Goal: Information Seeking & Learning: Learn about a topic

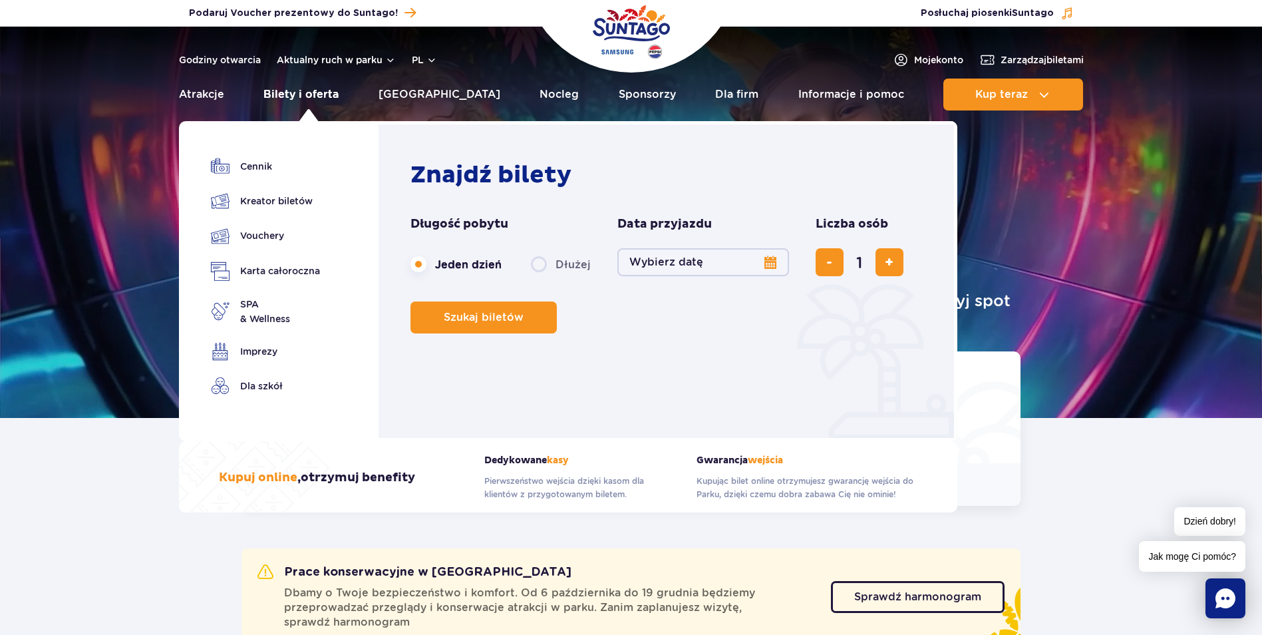
click at [316, 98] on link "Bilety i oferta" at bounding box center [301, 95] width 75 height 32
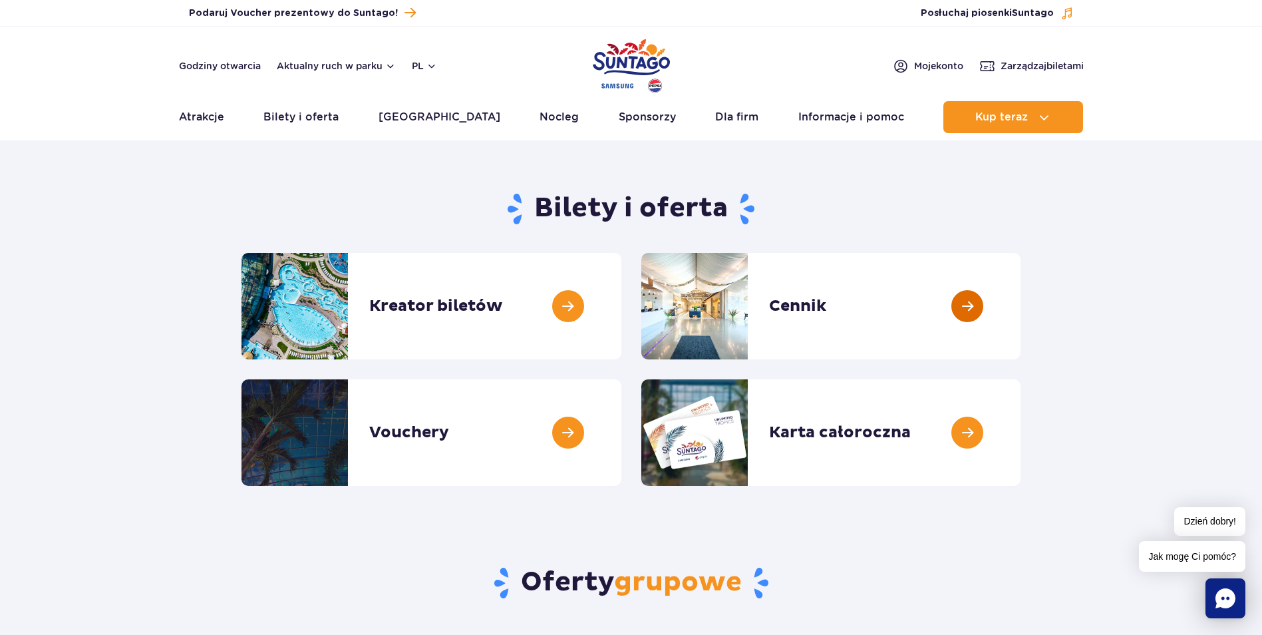
click at [1021, 306] on link at bounding box center [1021, 306] width 0 height 106
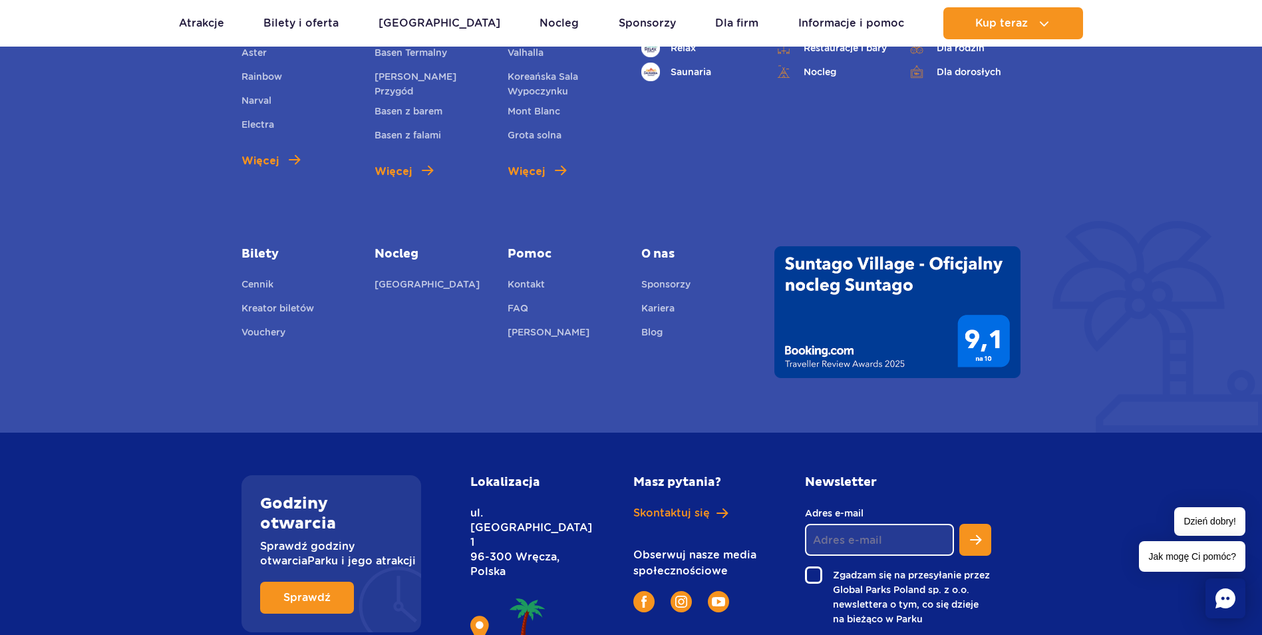
scroll to position [1930, 0]
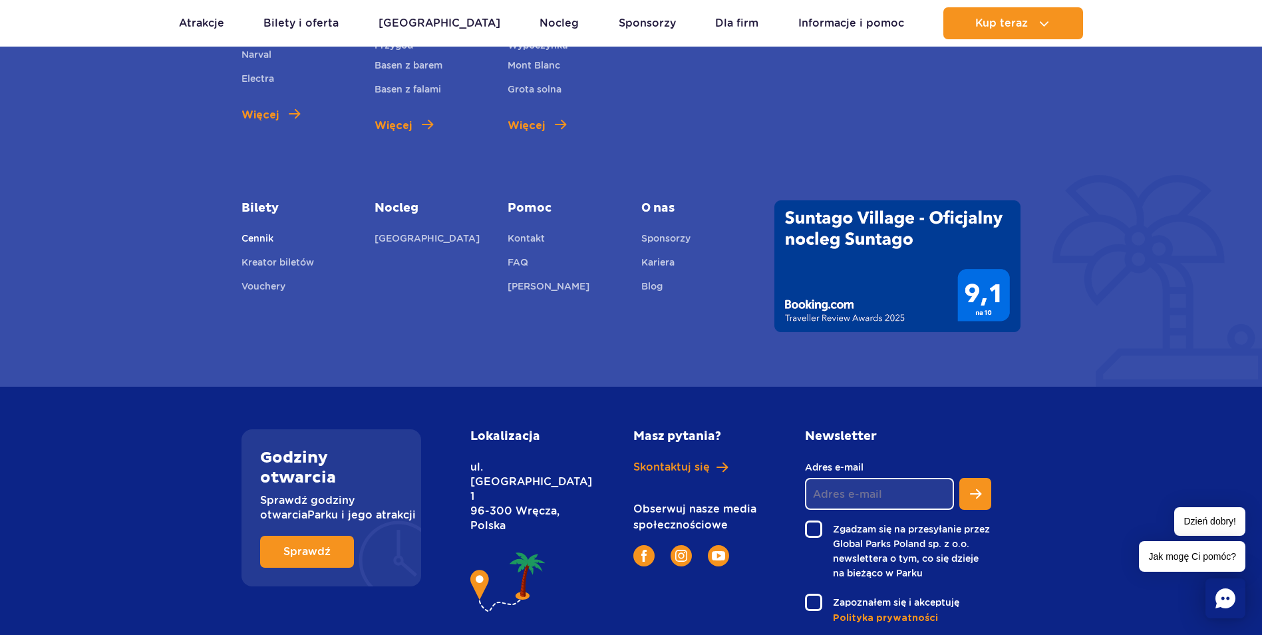
click at [249, 236] on link "Cennik" at bounding box center [258, 240] width 32 height 19
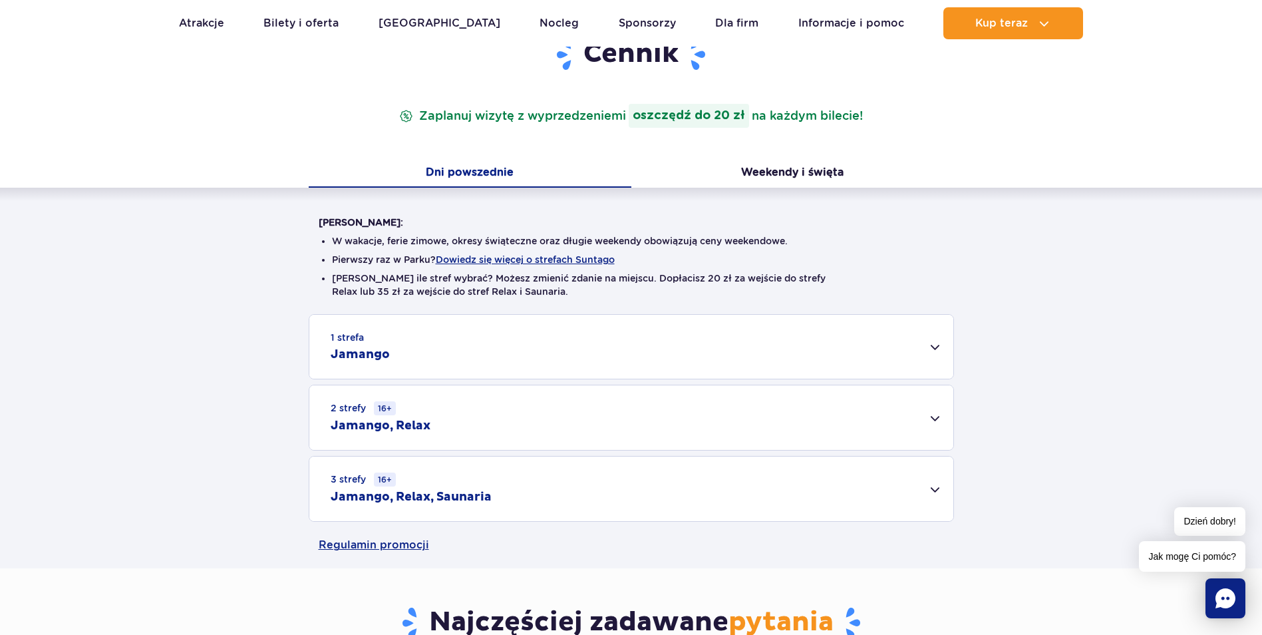
scroll to position [200, 0]
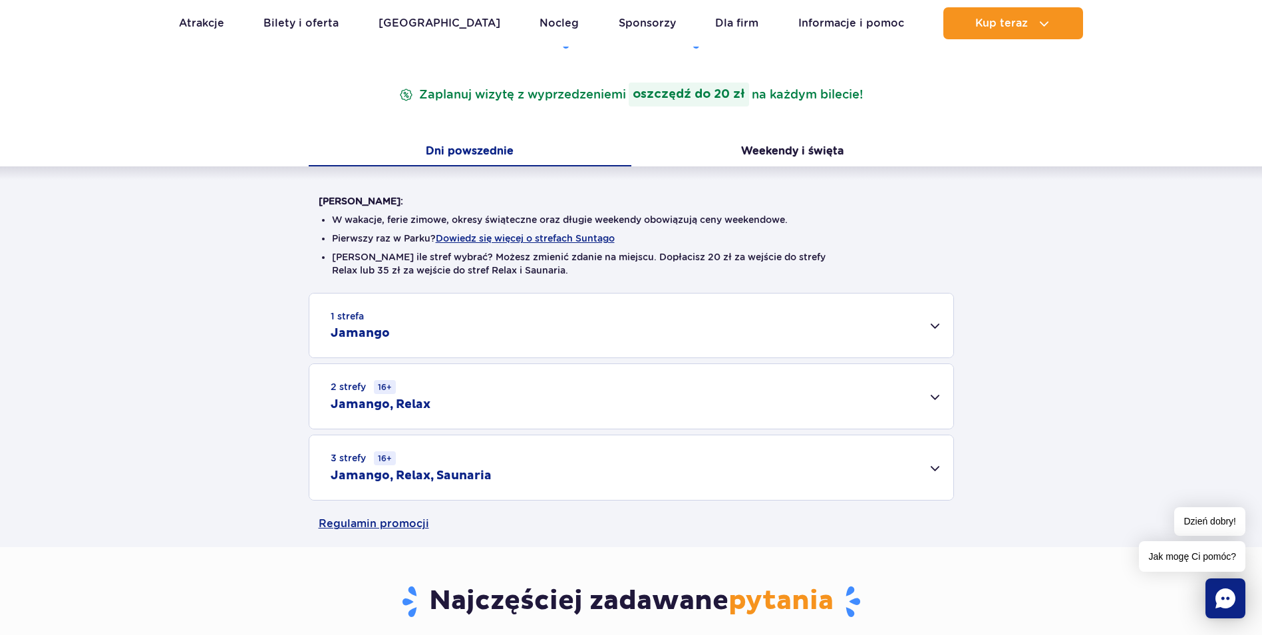
click at [932, 463] on div "3 strefy 16+ Jamango, Relax, Saunaria" at bounding box center [631, 467] width 644 height 65
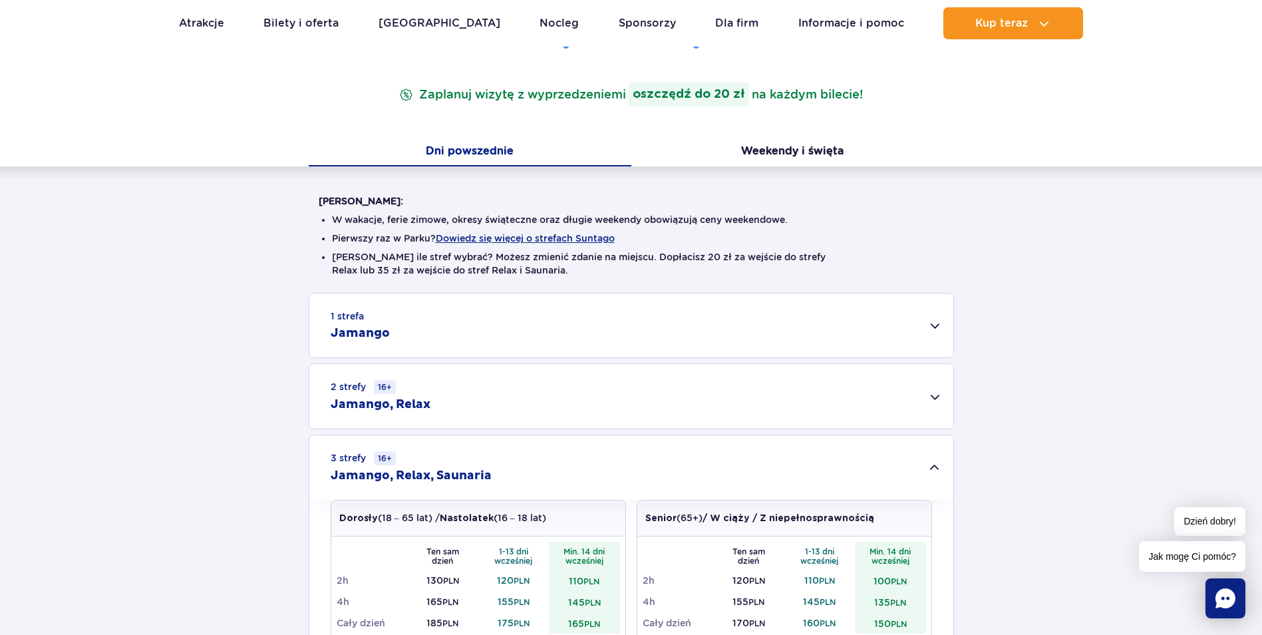
click at [934, 329] on div "1 strefa Jamango" at bounding box center [631, 325] width 644 height 64
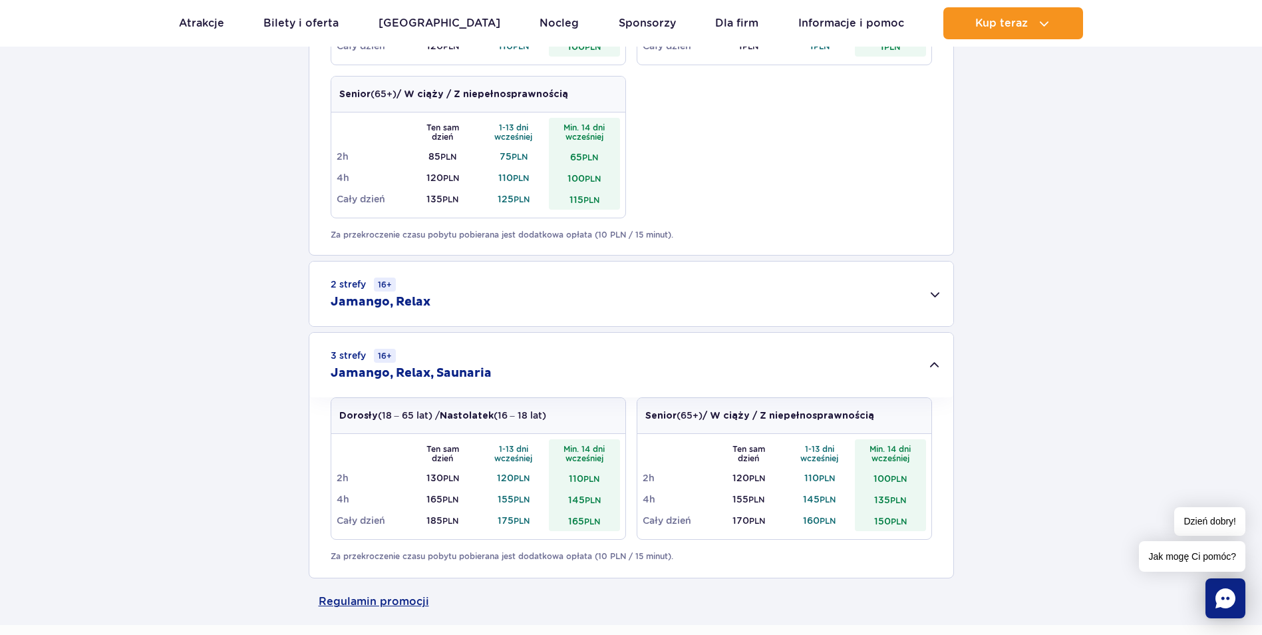
scroll to position [799, 0]
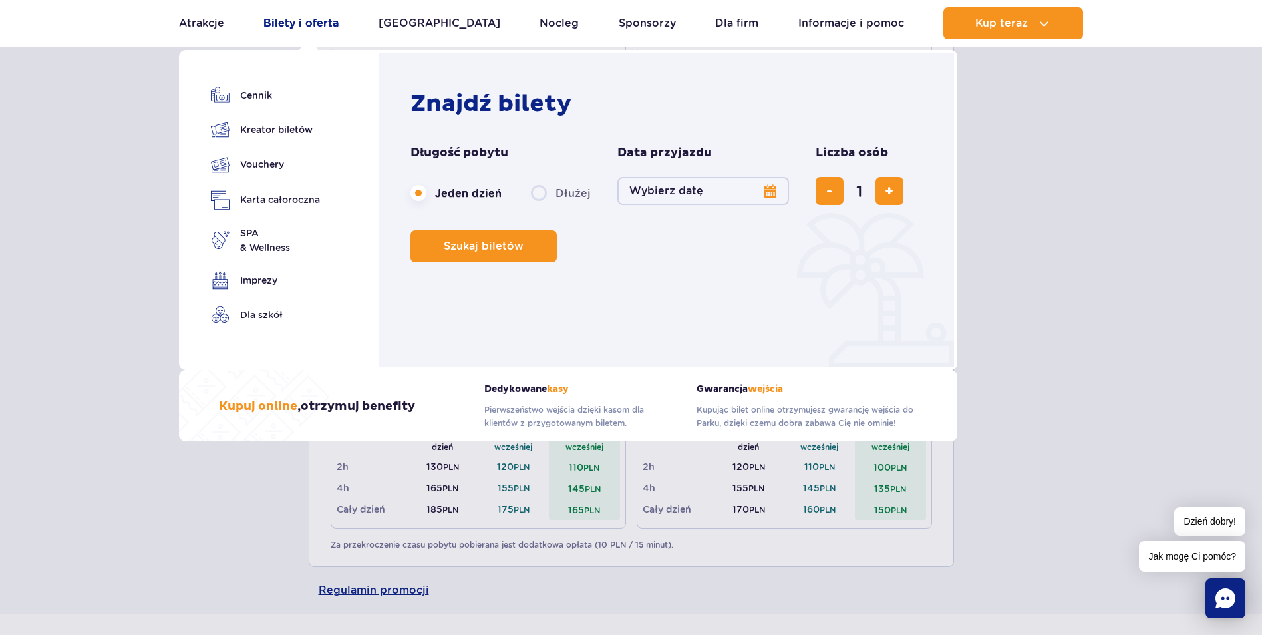
click at [301, 23] on link "Bilety i oferta" at bounding box center [301, 23] width 75 height 32
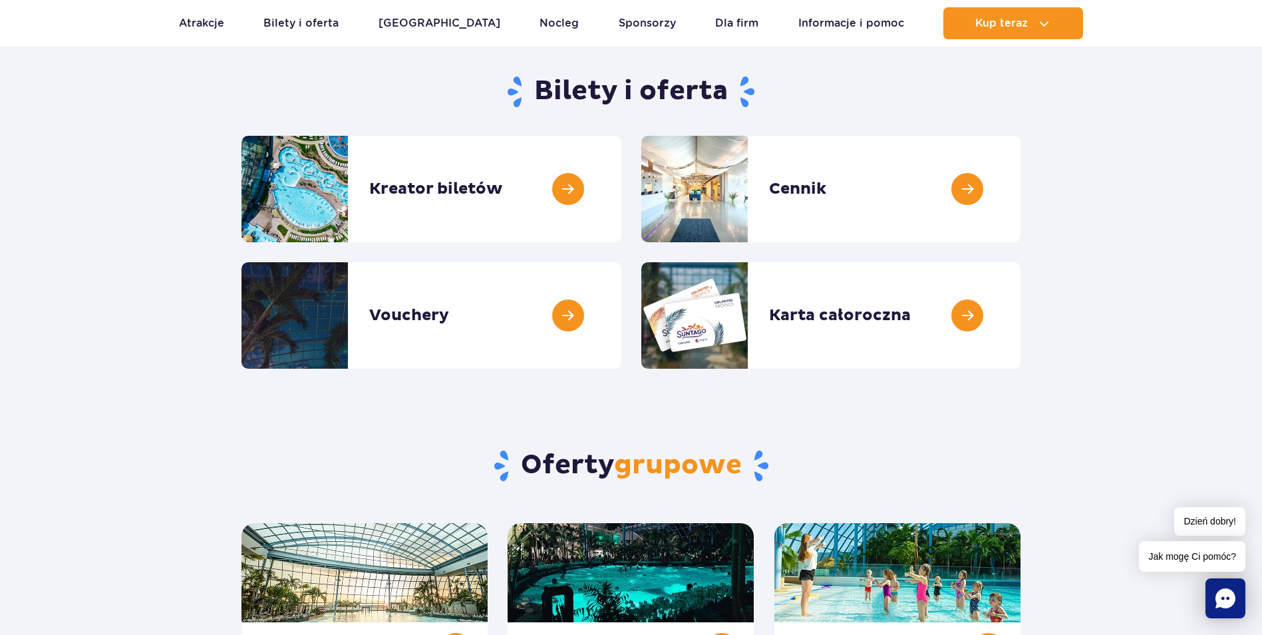
scroll to position [67, 0]
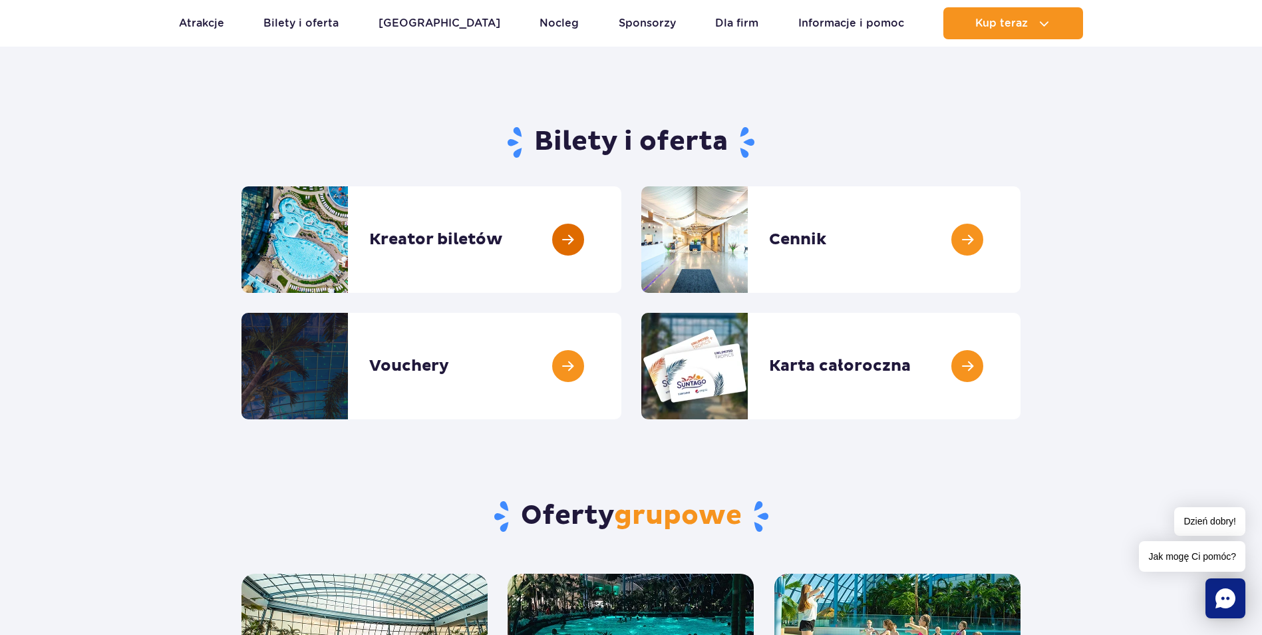
click at [622, 235] on link at bounding box center [622, 239] width 0 height 106
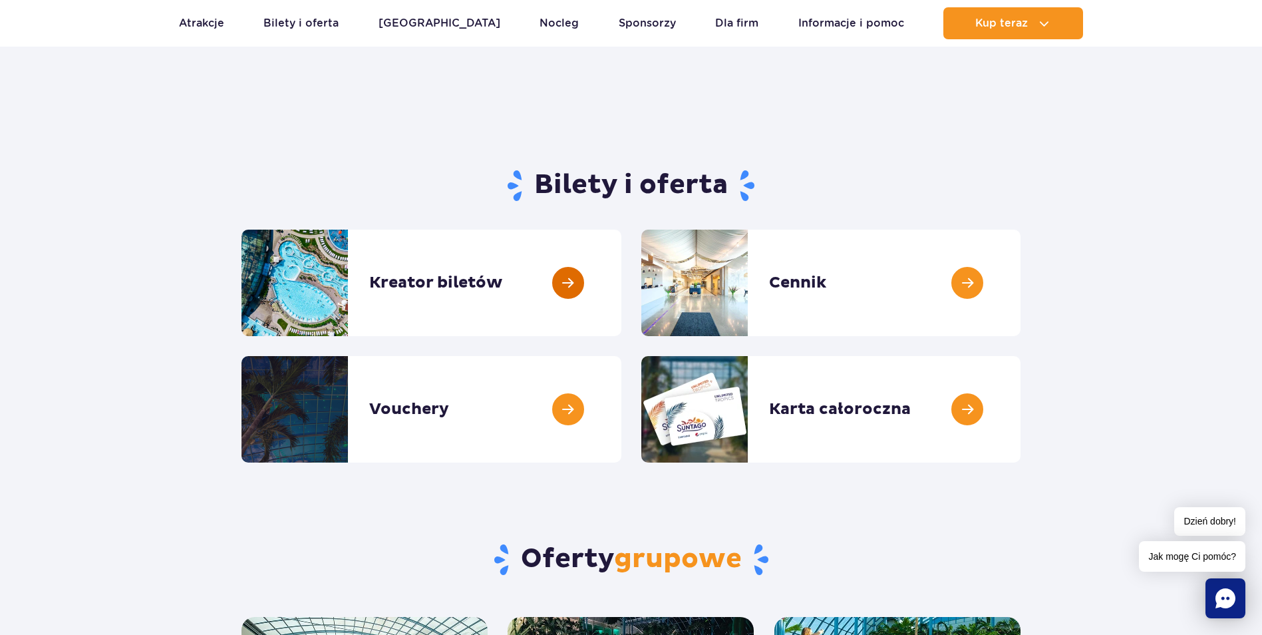
scroll to position [0, 0]
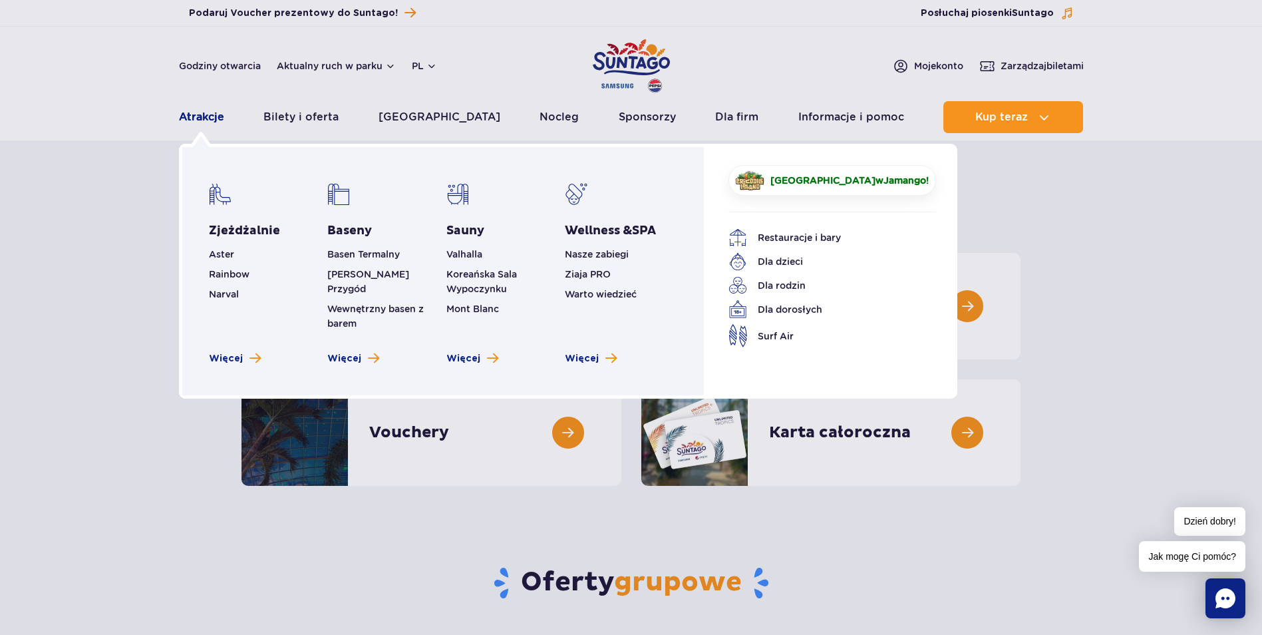
click at [201, 118] on link "Atrakcje" at bounding box center [201, 117] width 45 height 32
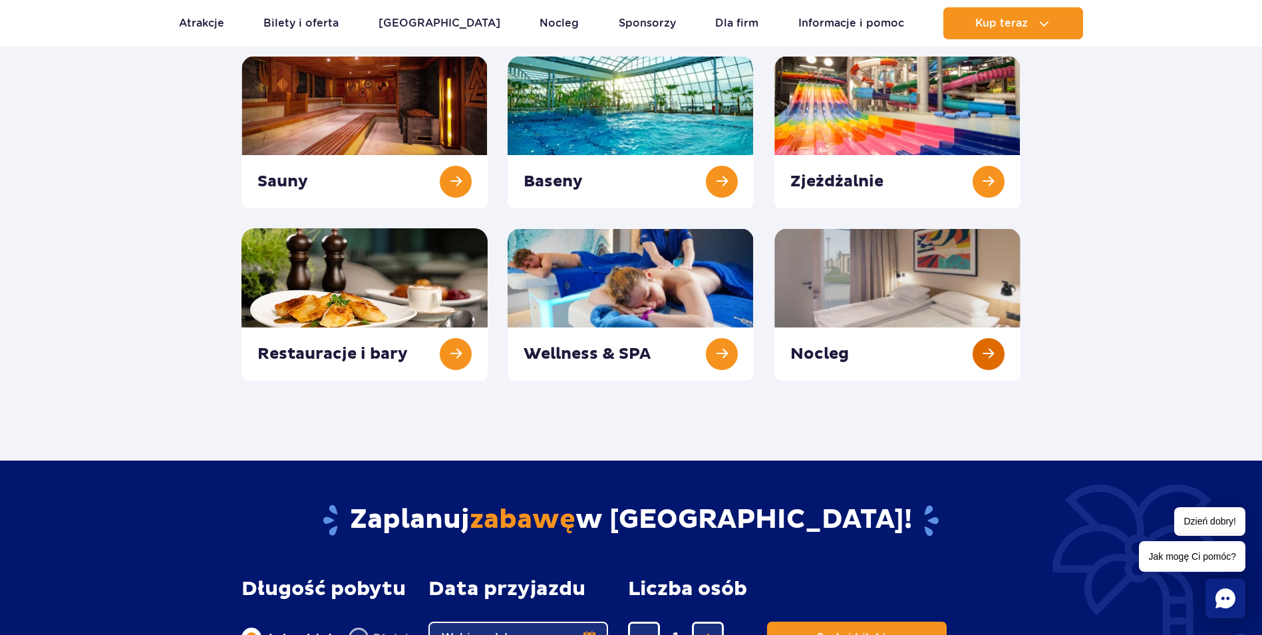
scroll to position [67, 0]
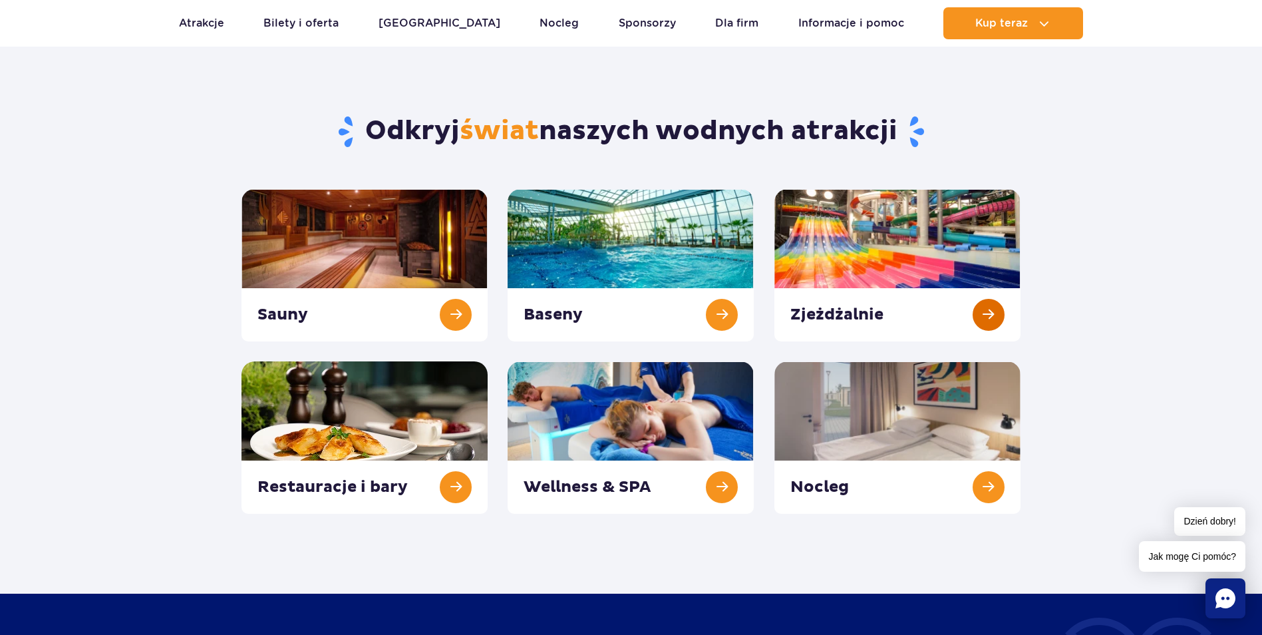
click at [827, 301] on link at bounding box center [898, 265] width 246 height 152
click at [713, 309] on link at bounding box center [631, 265] width 246 height 152
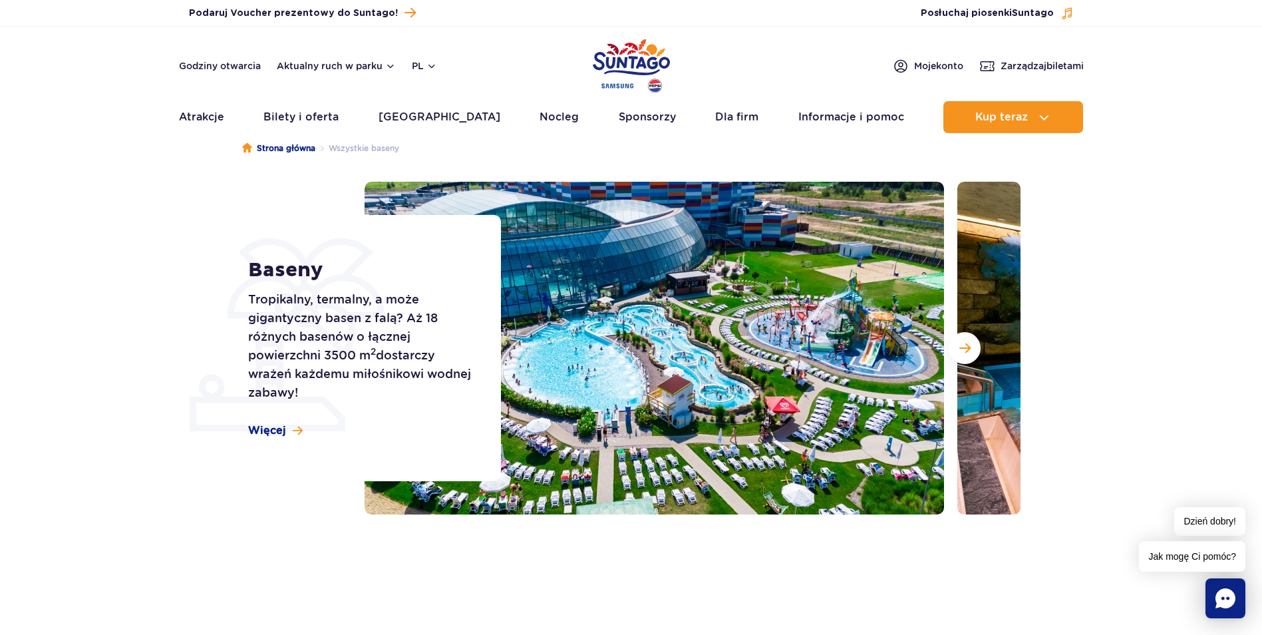
scroll to position [67, 0]
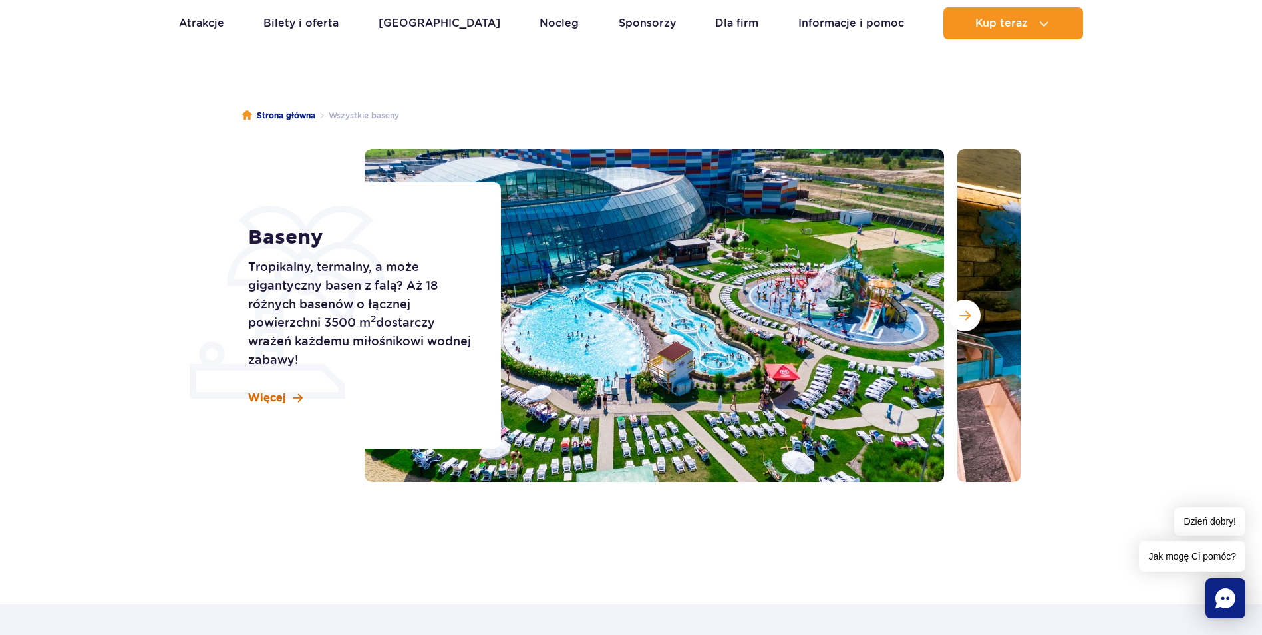
click at [287, 400] on link "Więcej" at bounding box center [275, 398] width 55 height 15
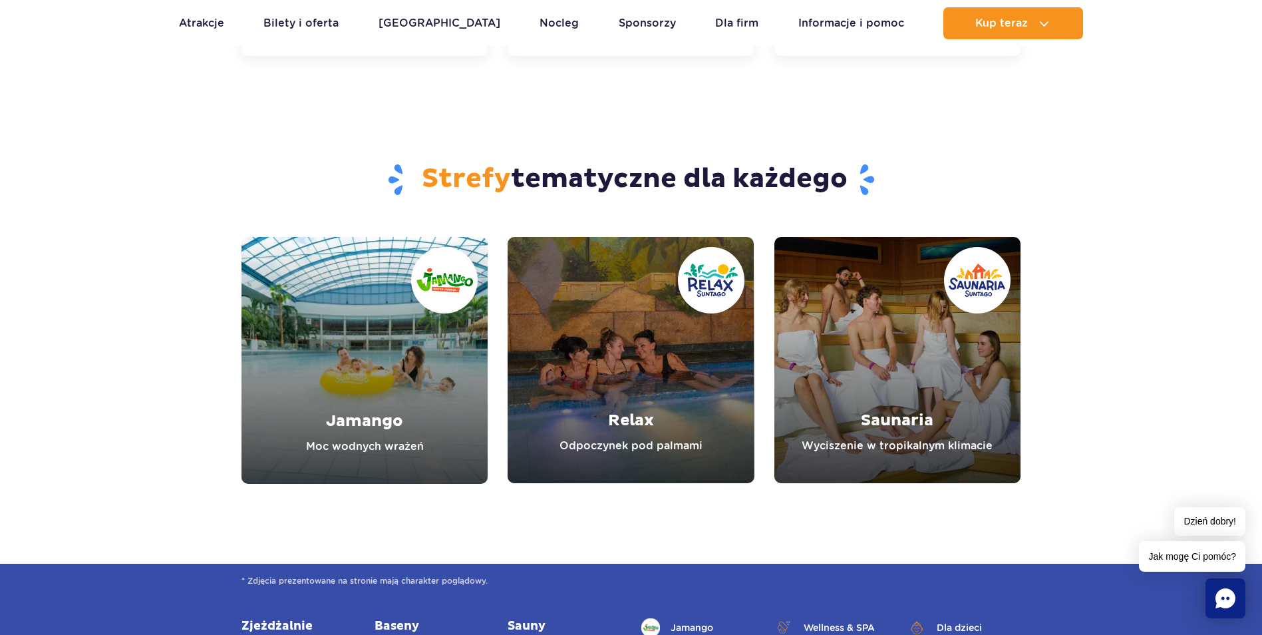
scroll to position [3532, 0]
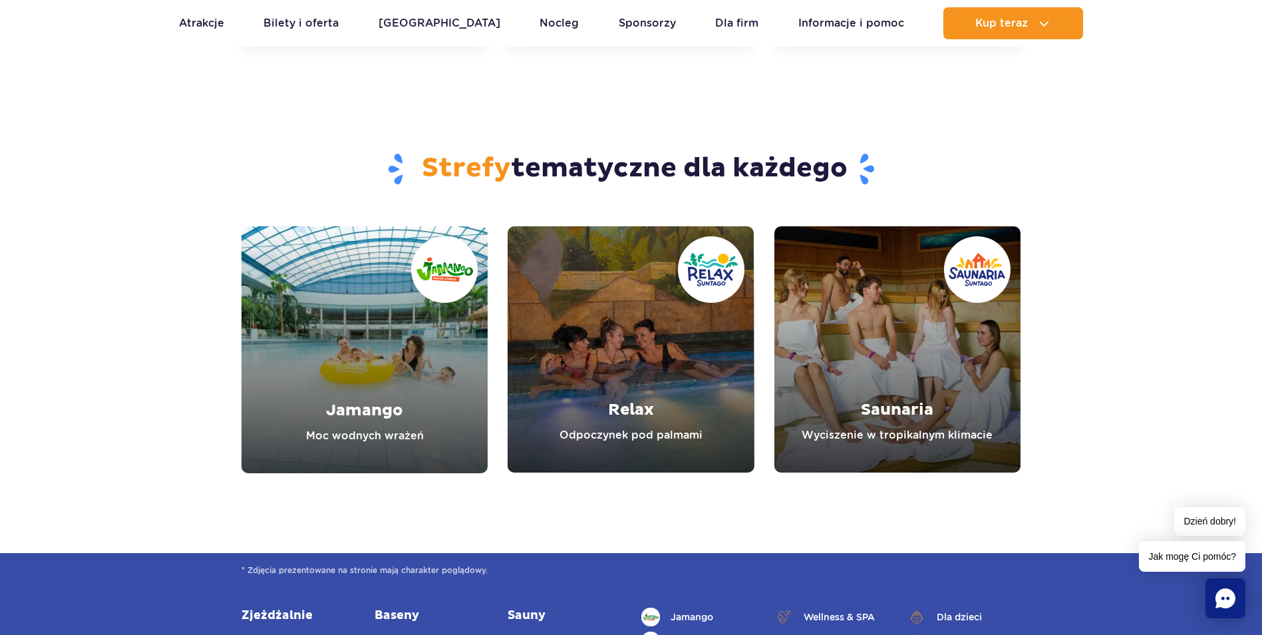
click at [628, 413] on link "Relax" at bounding box center [631, 349] width 246 height 246
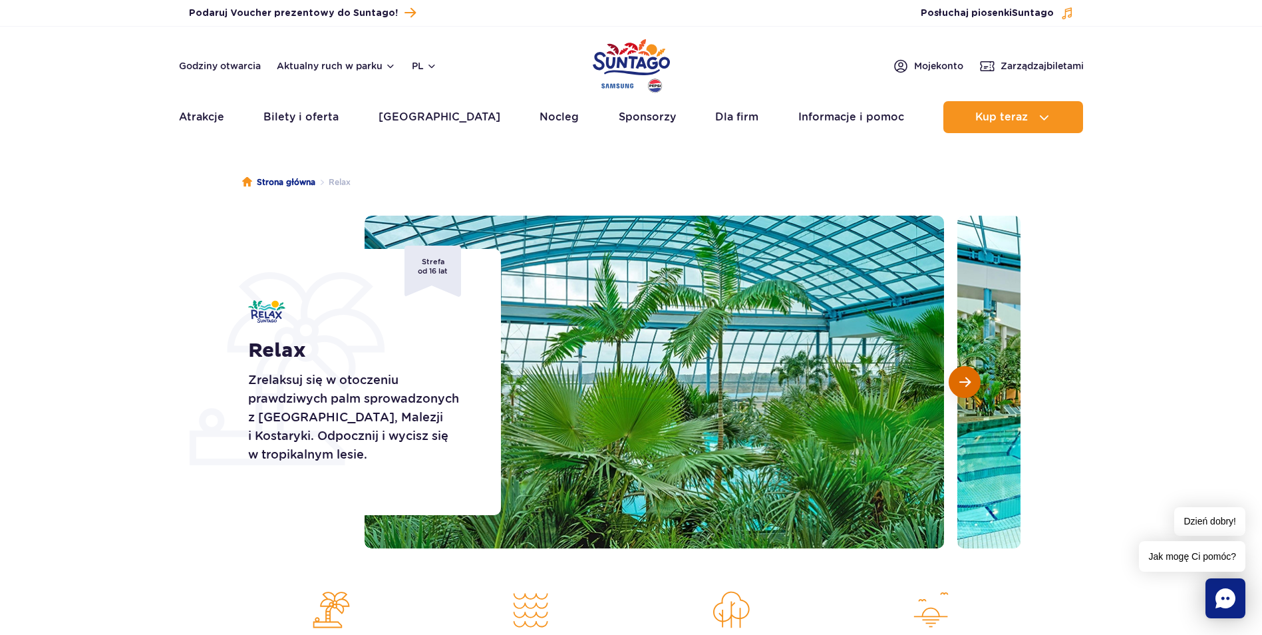
click at [958, 386] on button "Następny slajd" at bounding box center [965, 382] width 32 height 32
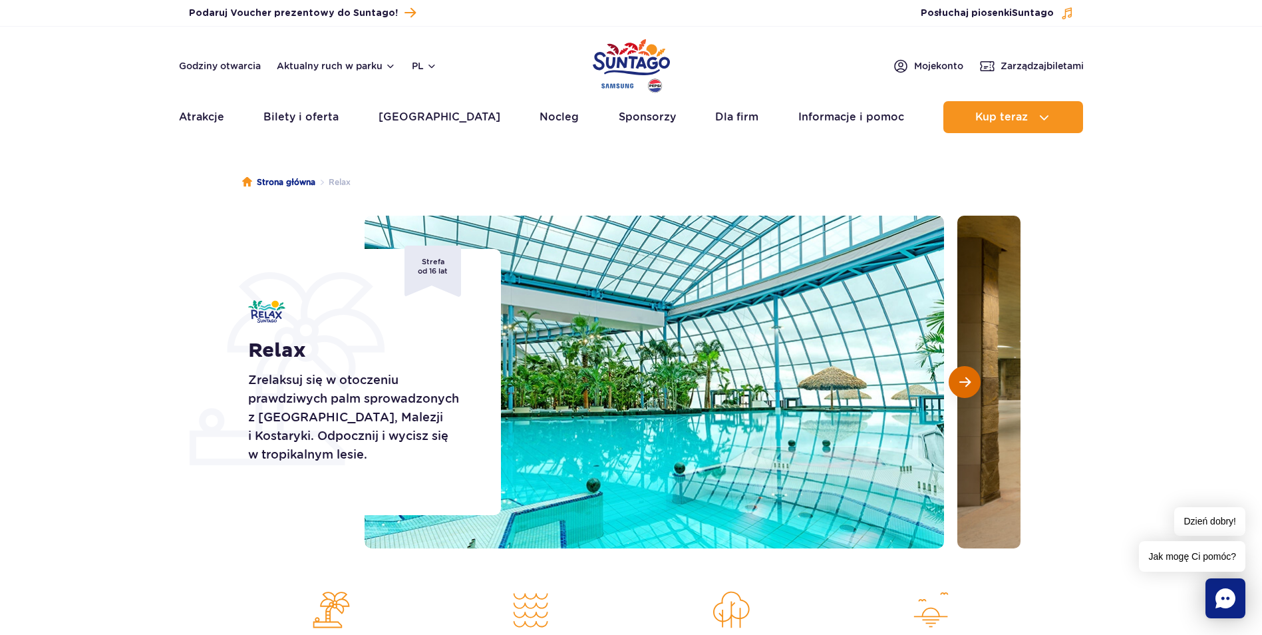
click at [958, 386] on button "Następny slajd" at bounding box center [965, 382] width 32 height 32
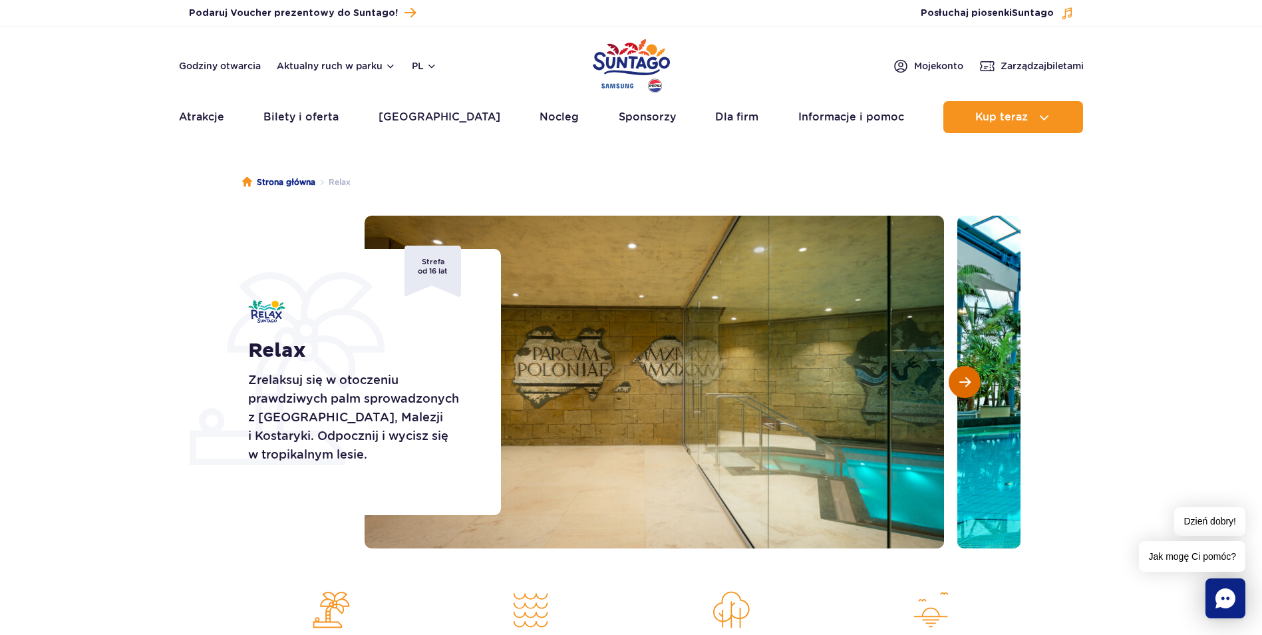
click at [958, 386] on button "Następny slajd" at bounding box center [965, 382] width 32 height 32
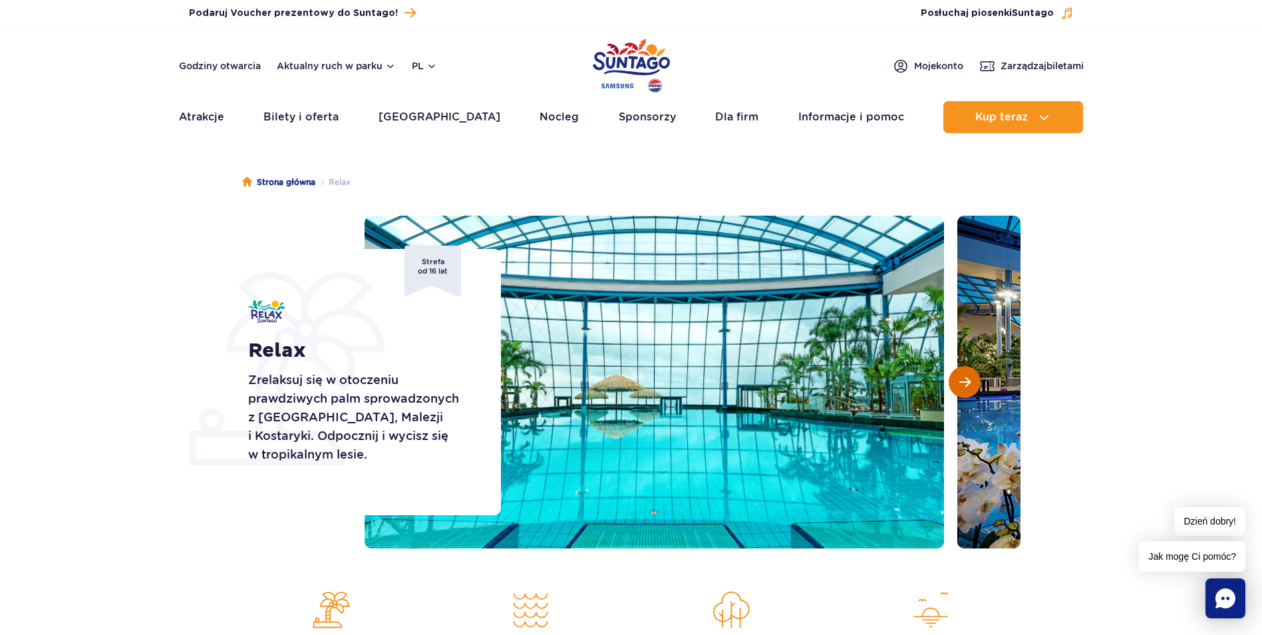
click at [958, 386] on button "Następny slajd" at bounding box center [965, 382] width 32 height 32
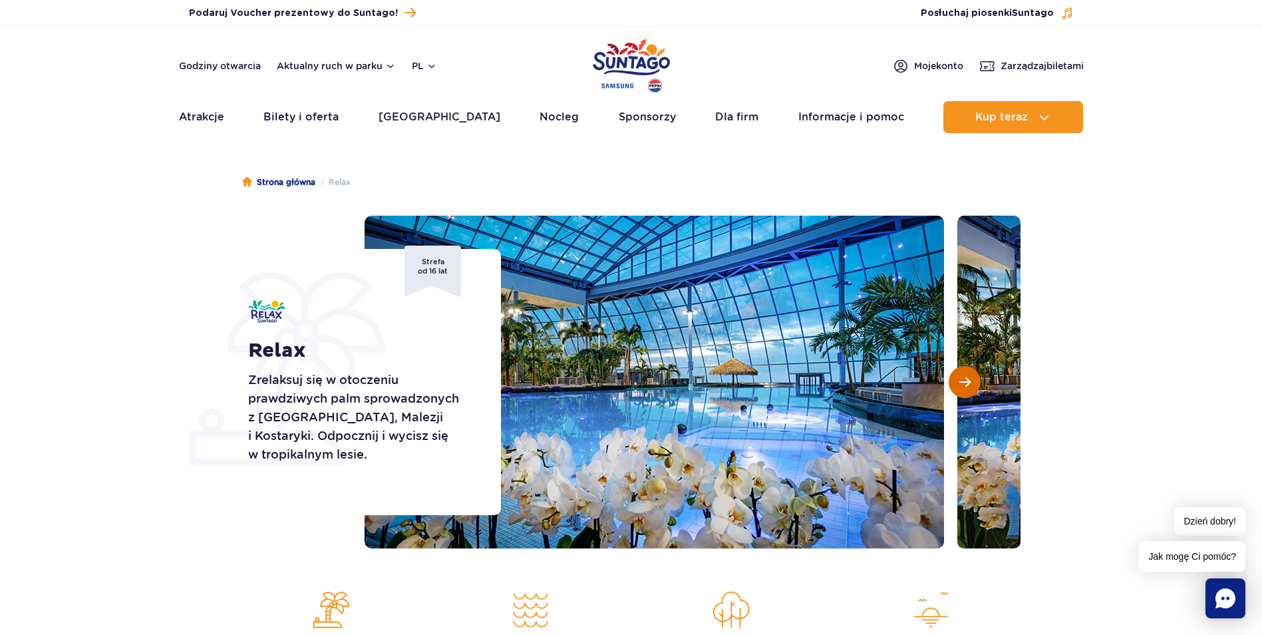
click at [958, 386] on button "Następny slajd" at bounding box center [965, 382] width 32 height 32
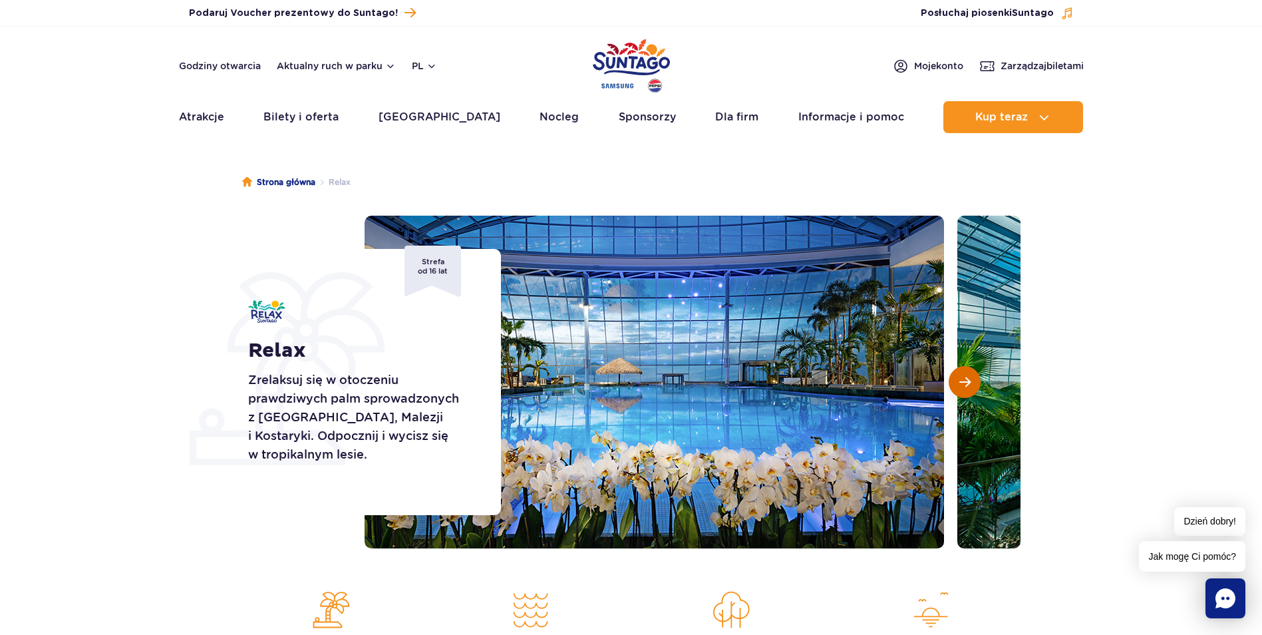
click at [958, 386] on button "Następny slajd" at bounding box center [965, 382] width 32 height 32
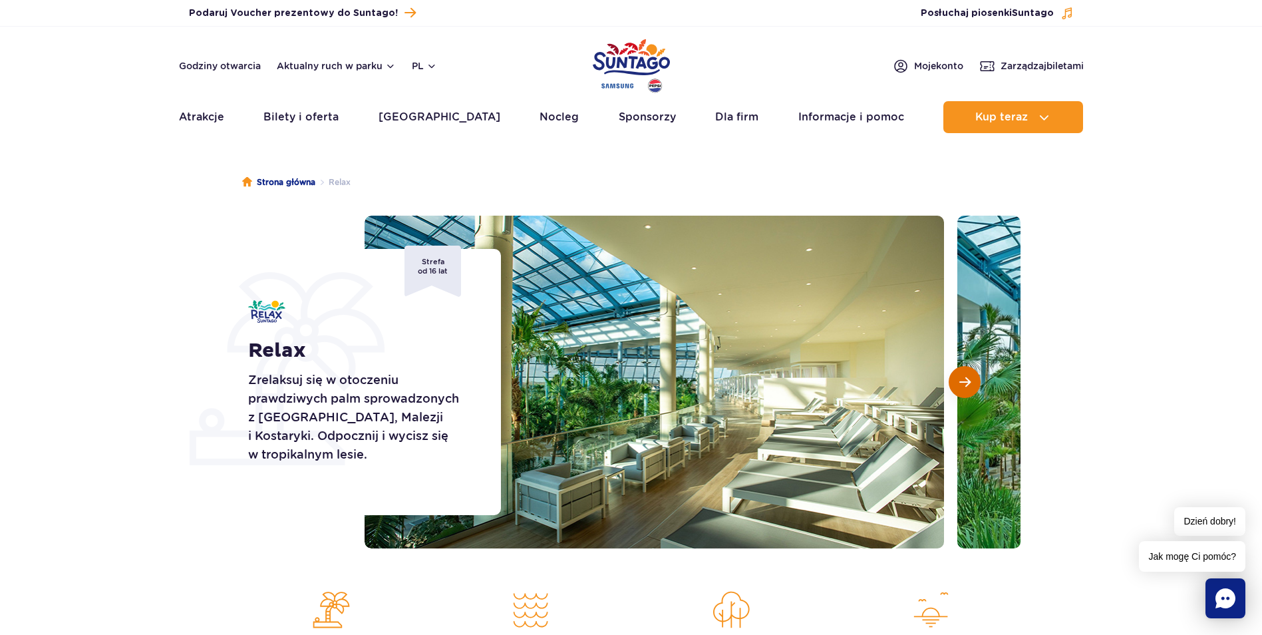
click at [958, 387] on button "Następny slajd" at bounding box center [965, 382] width 32 height 32
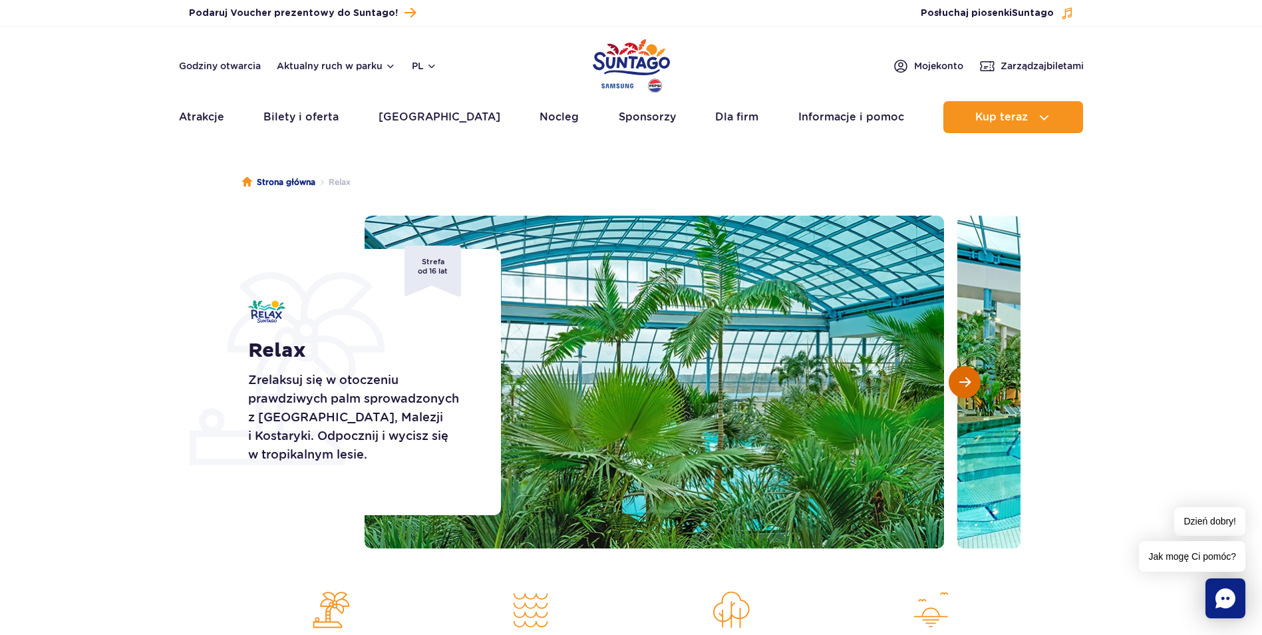
click at [958, 387] on button "Następny slajd" at bounding box center [965, 382] width 32 height 32
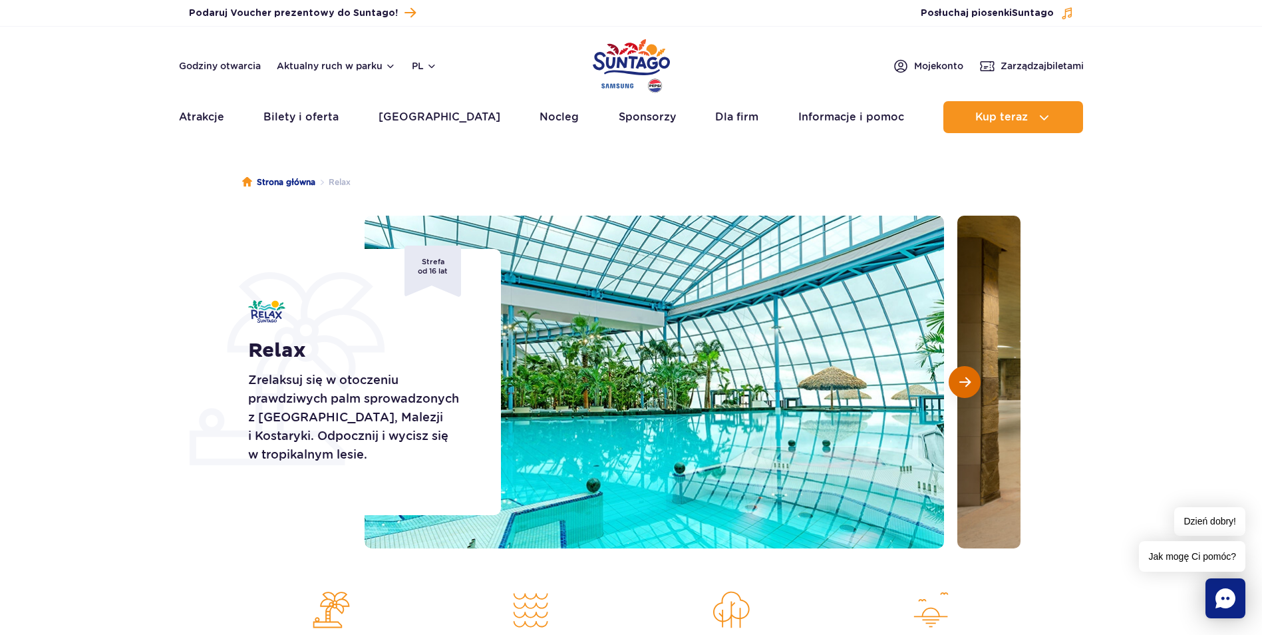
click at [957, 387] on button "Następny slajd" at bounding box center [965, 382] width 32 height 32
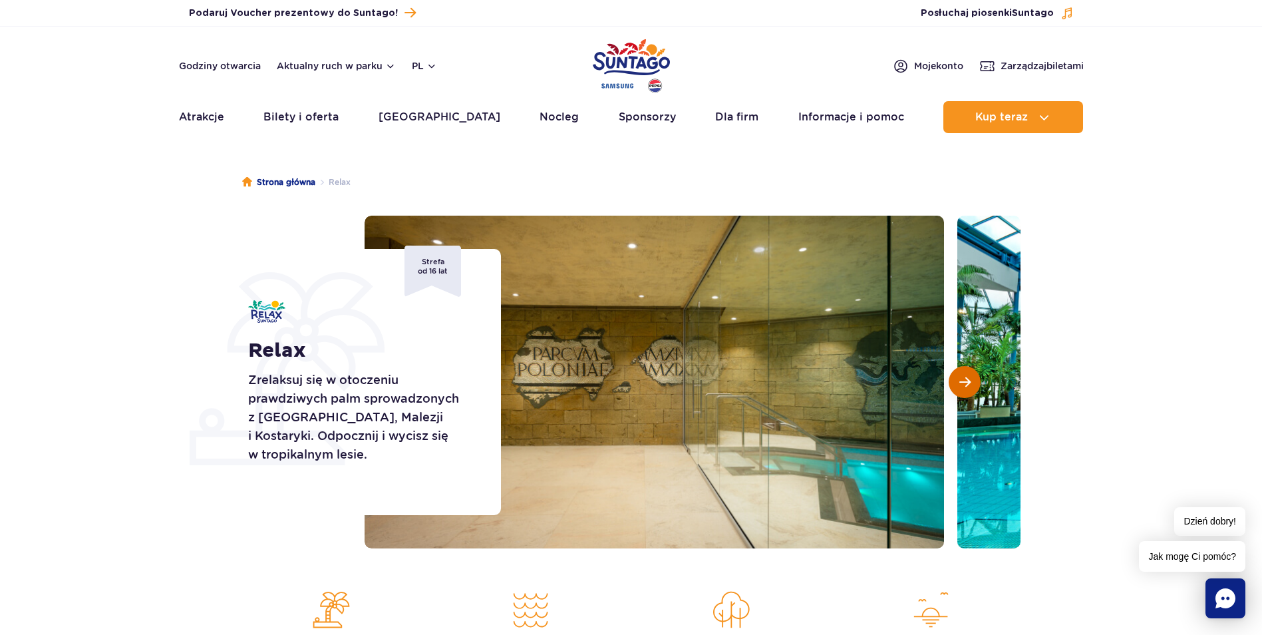
click at [957, 387] on button "Następny slajd" at bounding box center [965, 382] width 32 height 32
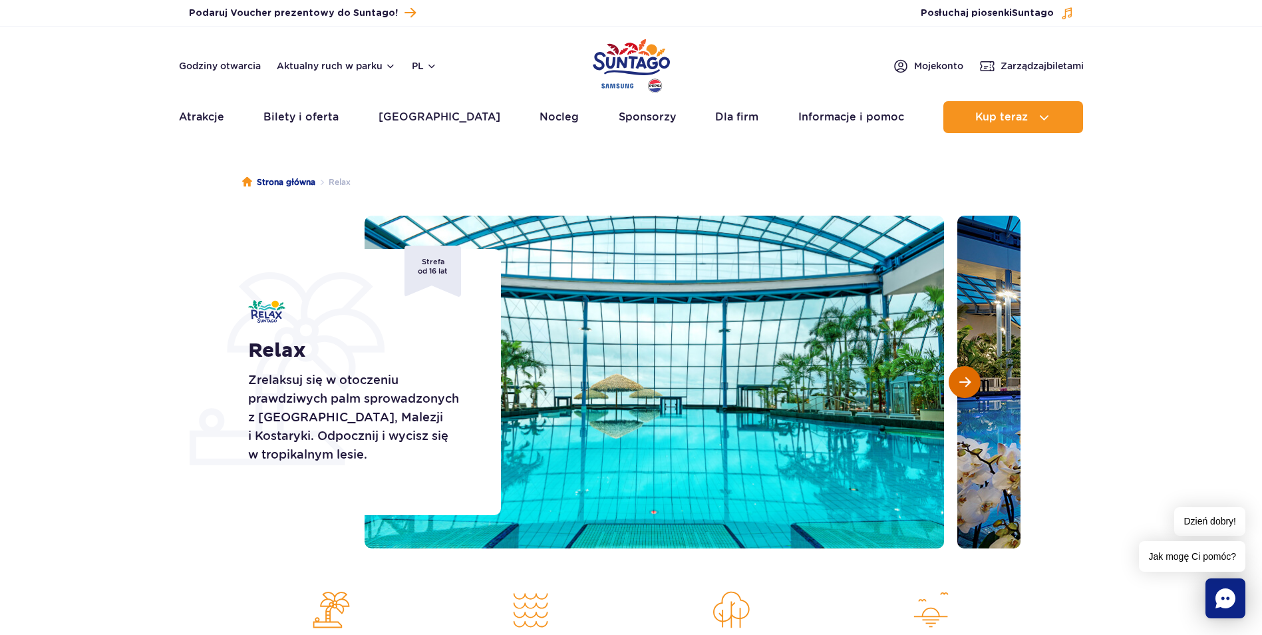
click at [955, 389] on button "Następny slajd" at bounding box center [965, 382] width 32 height 32
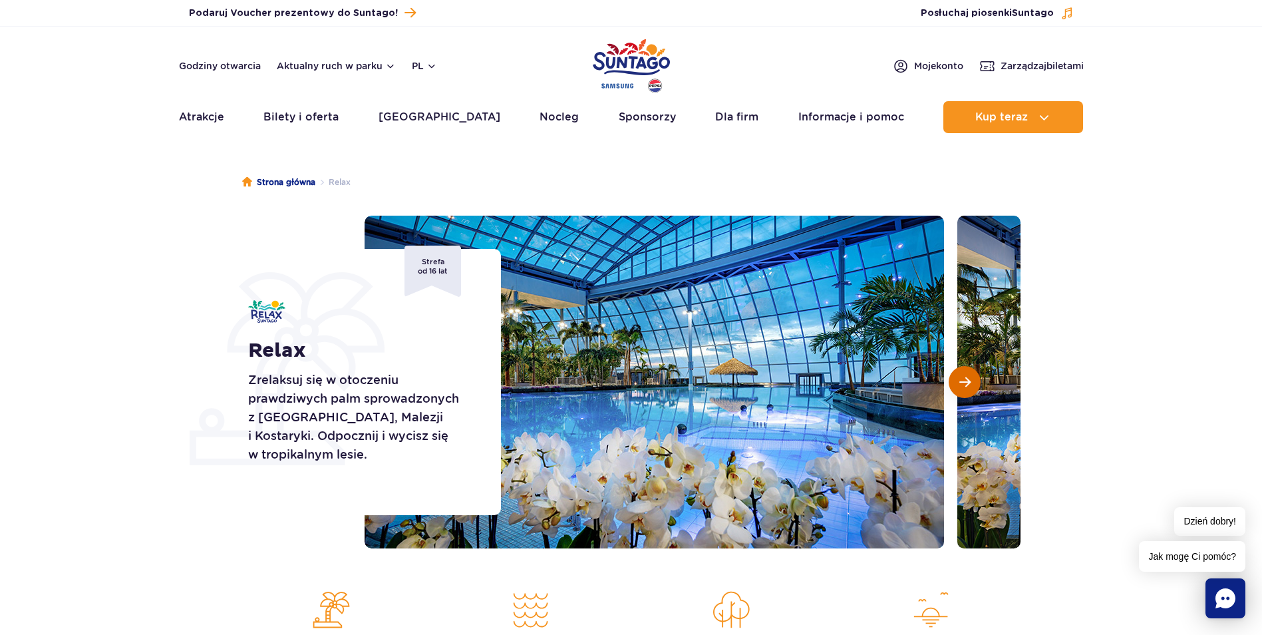
click at [955, 389] on button "Następny slajd" at bounding box center [965, 382] width 32 height 32
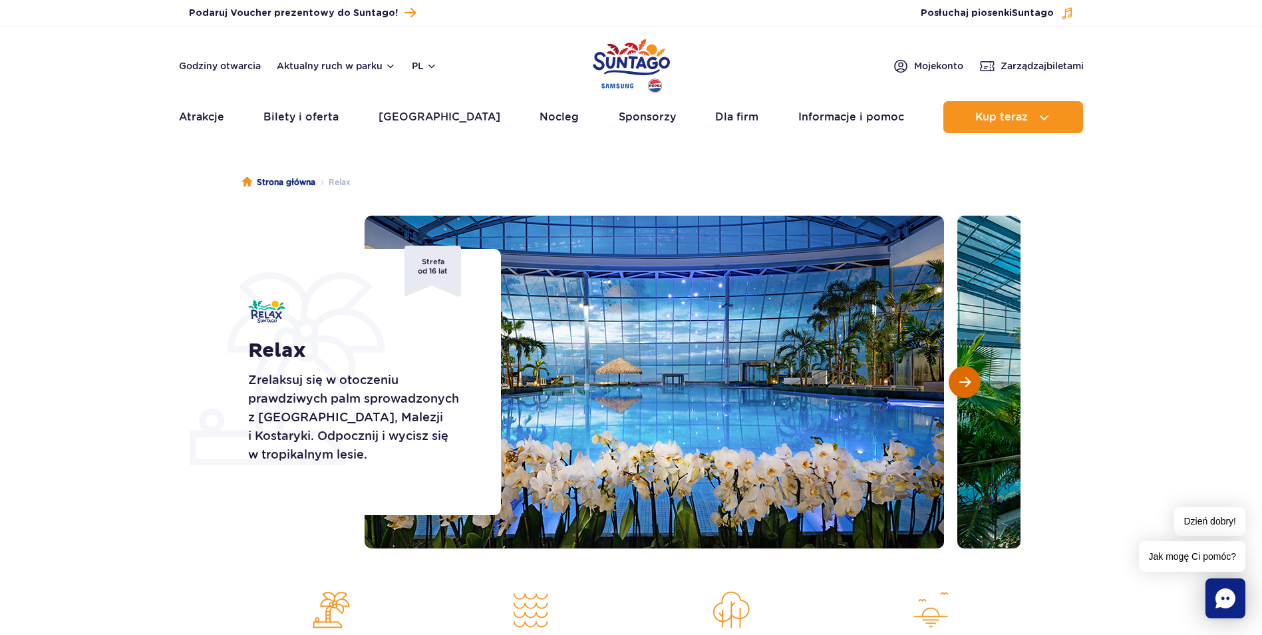
click at [955, 389] on button "Następny slajd" at bounding box center [965, 382] width 32 height 32
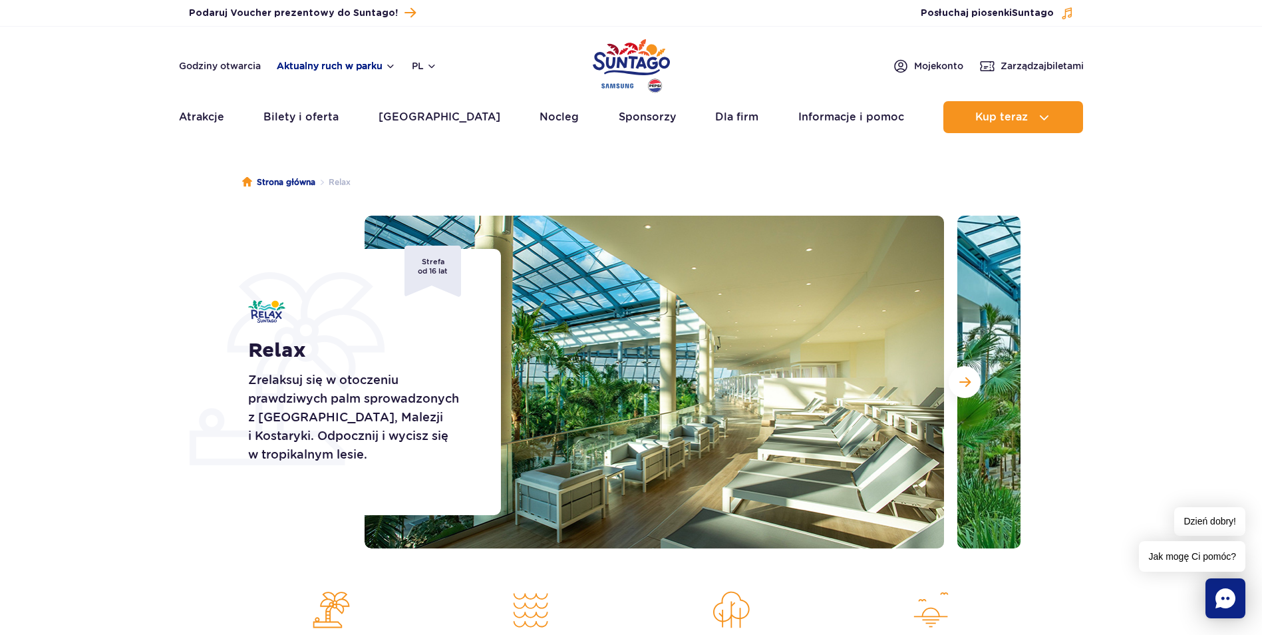
click at [378, 68] on button "Aktualny ruch w parku" at bounding box center [336, 66] width 119 height 11
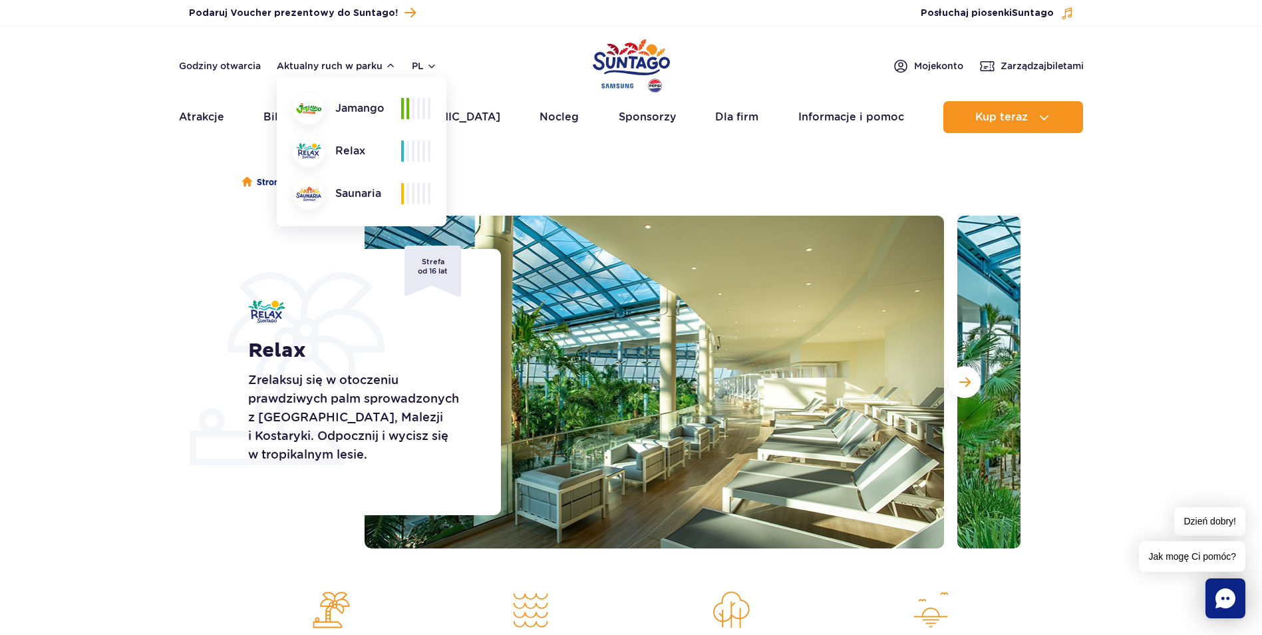
click at [1092, 251] on section "Relax Zrelaksuj się w otoczeniu prawdziwych palm sprowadzonych z [GEOGRAPHIC_DA…" at bounding box center [631, 382] width 1262 height 333
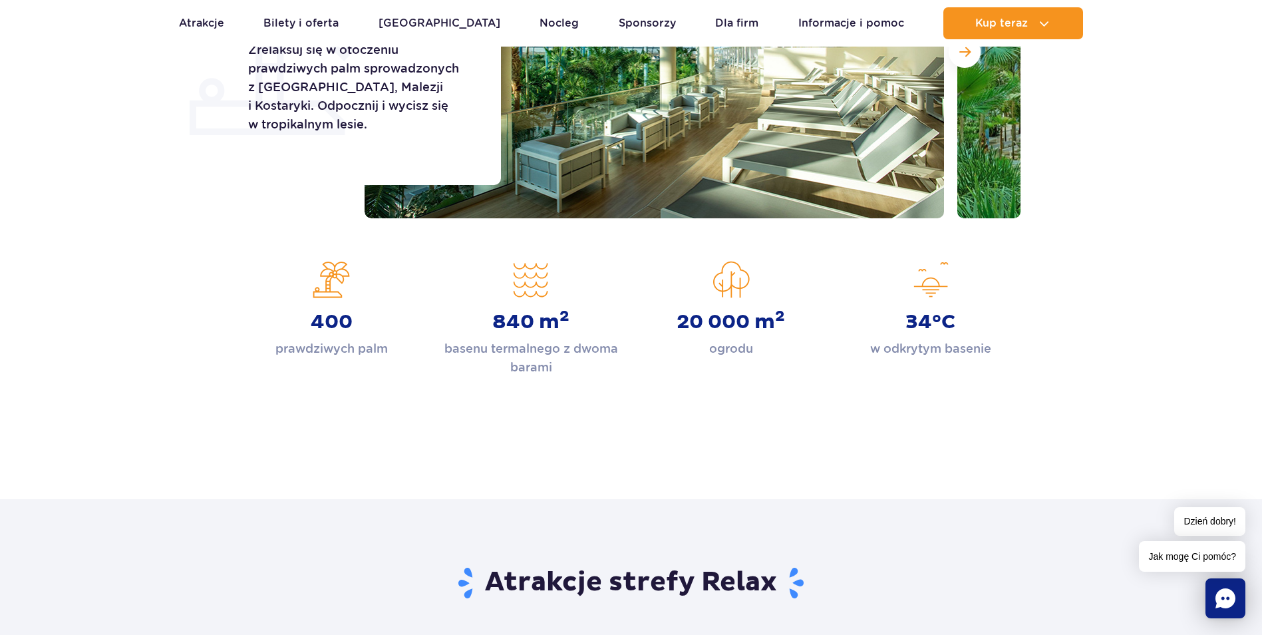
scroll to position [333, 0]
